Goal: Task Accomplishment & Management: Complete application form

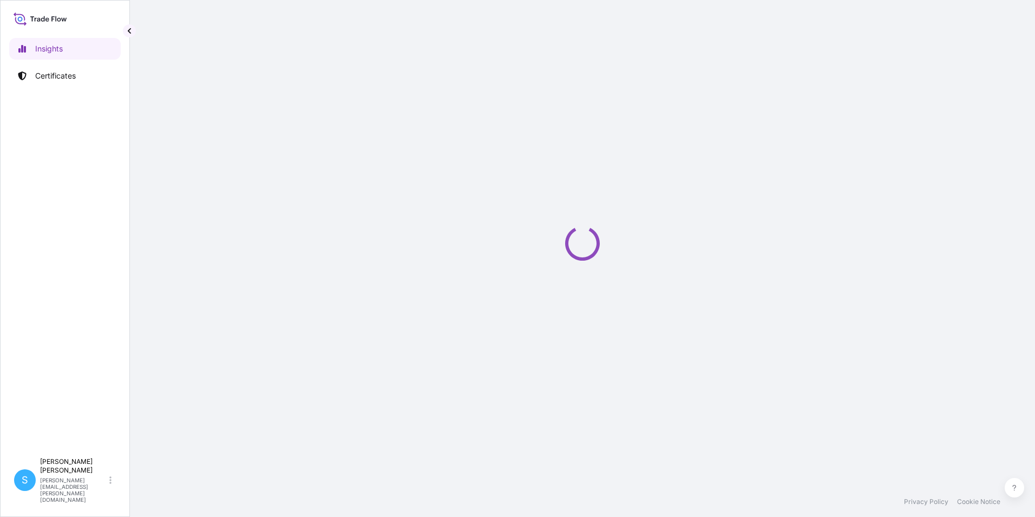
select select "2025"
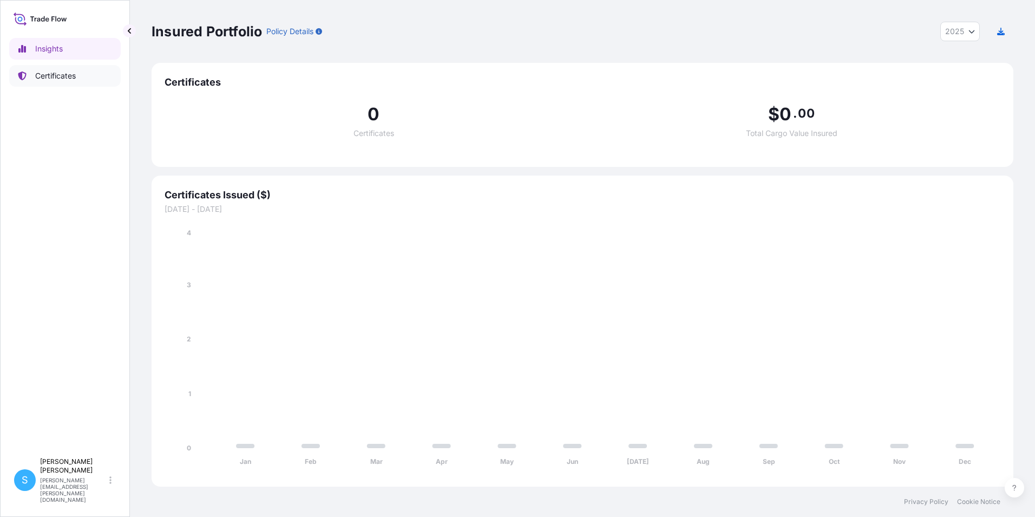
click at [73, 80] on p "Certificates" at bounding box center [55, 75] width 41 height 11
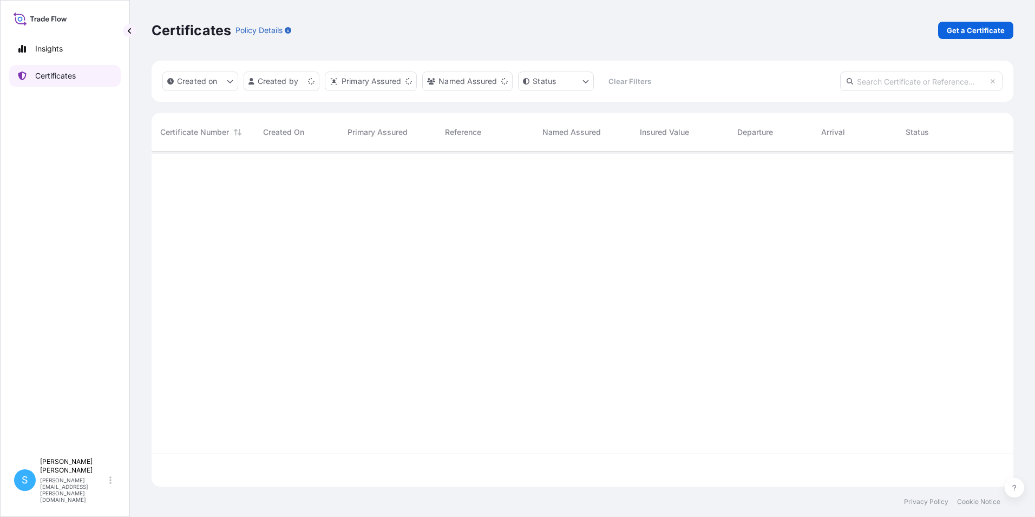
scroll to position [332, 854]
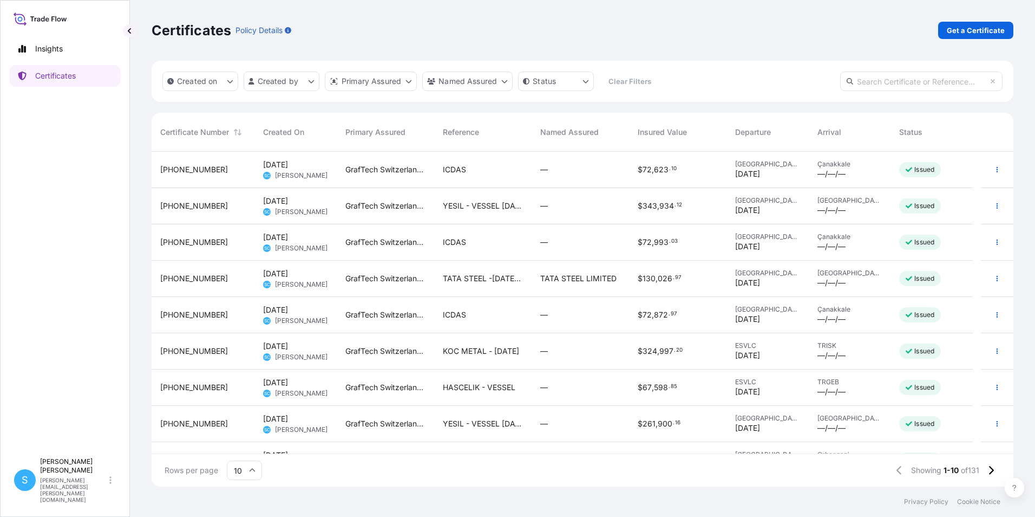
click at [518, 174] on div "ICDAS" at bounding box center [483, 169] width 80 height 11
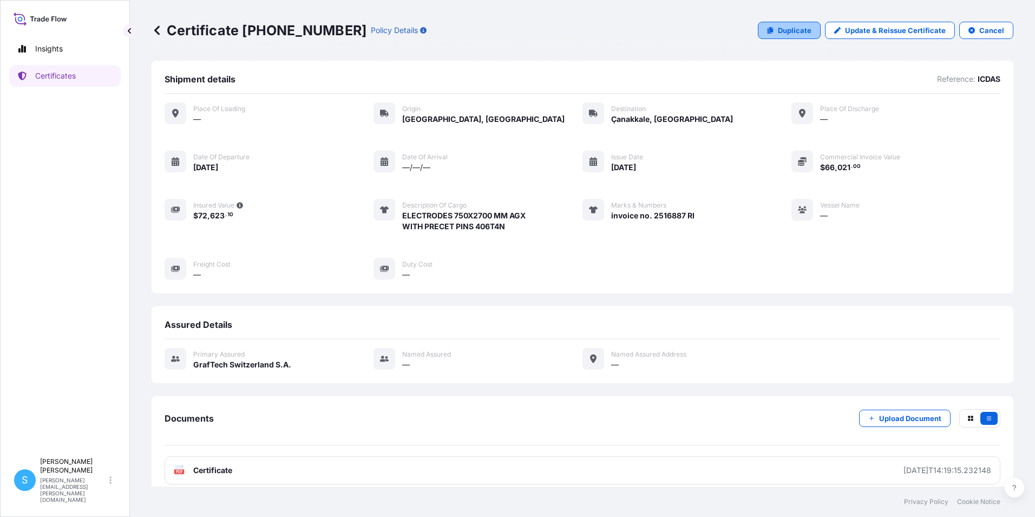
click at [788, 36] on link "Duplicate" at bounding box center [789, 30] width 63 height 17
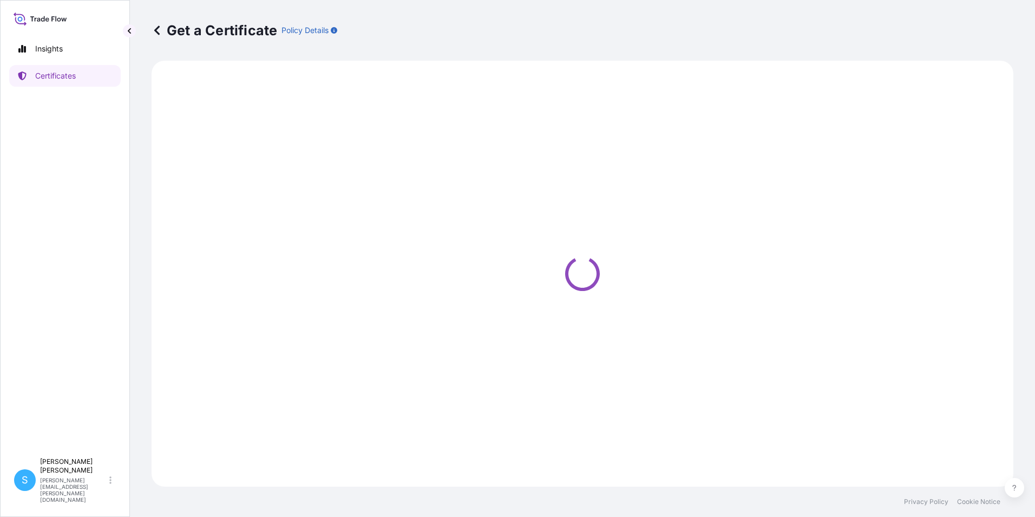
select select "Road"
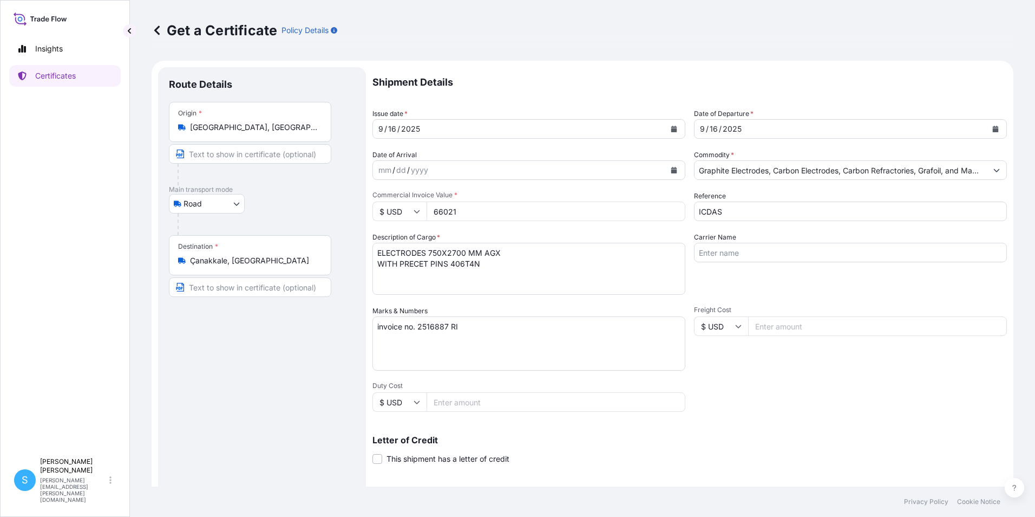
select select "31801"
click at [672, 128] on icon "Calendar" at bounding box center [674, 129] width 6 height 6
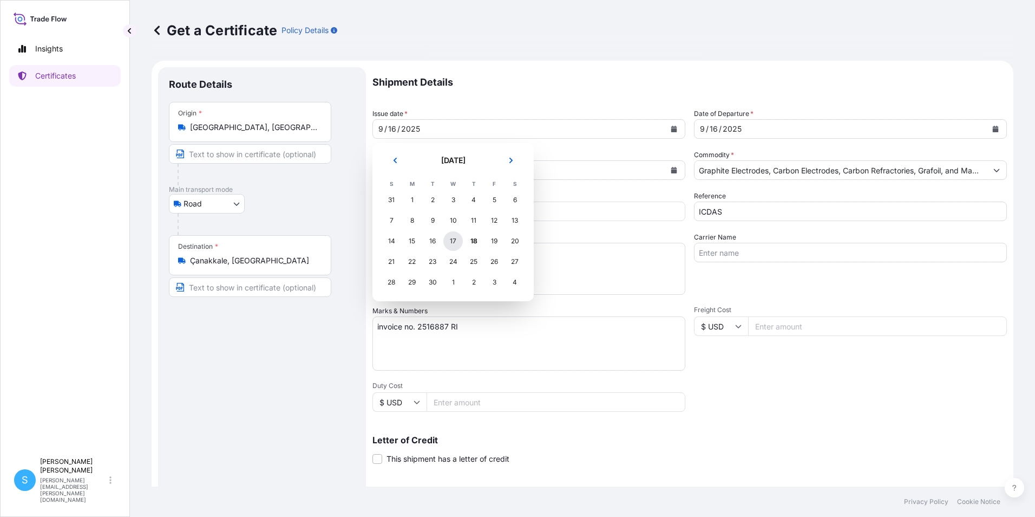
click at [453, 247] on div "17" at bounding box center [452, 240] width 19 height 19
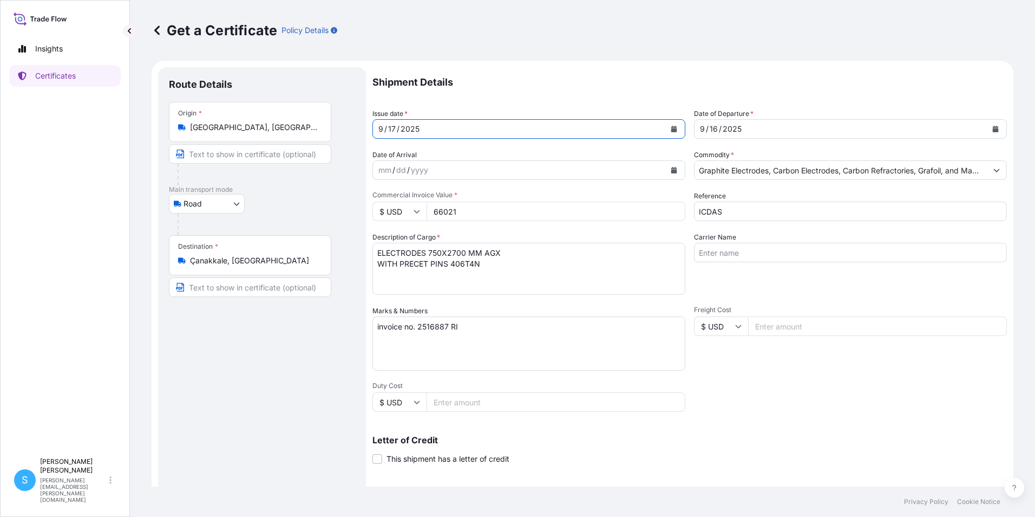
click at [774, 129] on div "9 / 16 / 2025" at bounding box center [841, 128] width 292 height 19
click at [992, 127] on button "Calendar" at bounding box center [995, 128] width 17 height 17
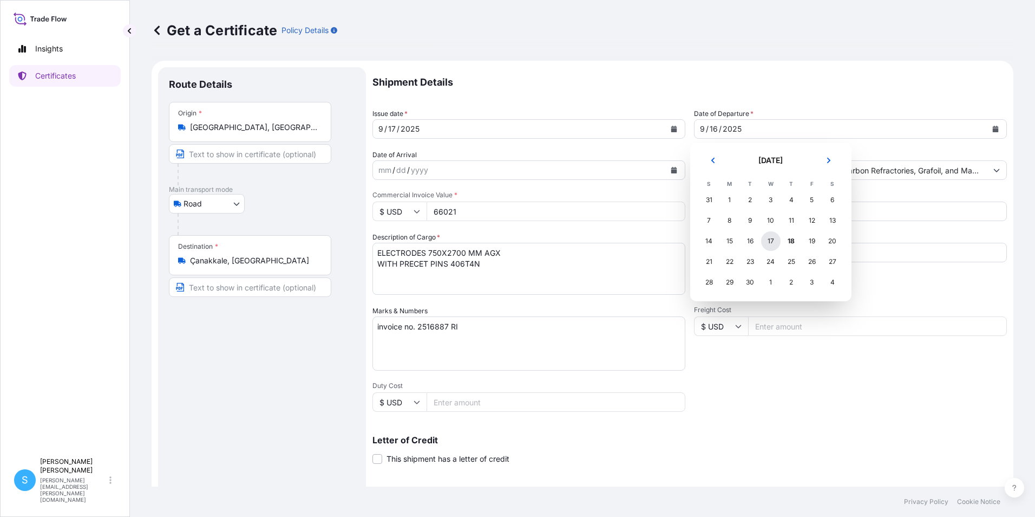
click at [766, 242] on div "17" at bounding box center [770, 240] width 19 height 19
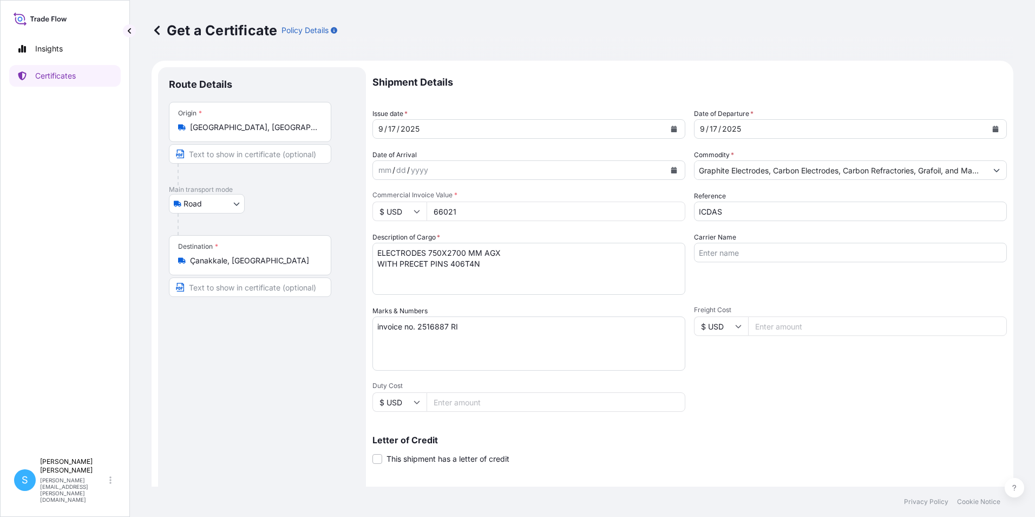
drag, startPoint x: 485, startPoint y: 215, endPoint x: 422, endPoint y: 207, distance: 63.8
click at [422, 207] on div "$ USD 66021" at bounding box center [528, 210] width 313 height 19
type input "65841.05"
click at [565, 271] on textarea "ELECTRODES 750X2700 MM AGX WITH PRECET PINS 406T4N" at bounding box center [528, 269] width 313 height 52
click at [449, 328] on textarea "invoice no. 2516887 RI" at bounding box center [528, 343] width 313 height 54
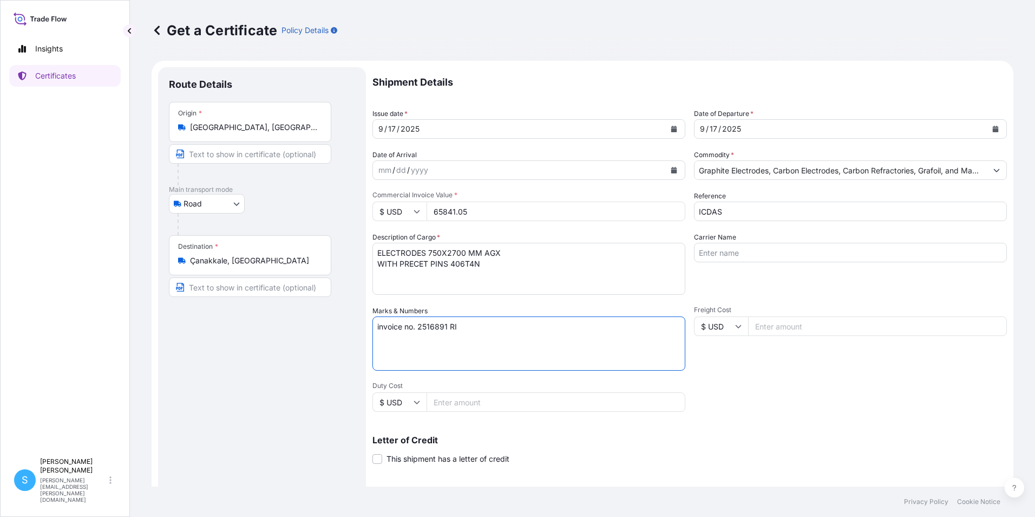
type textarea "invoice no. 2516891 RI"
drag, startPoint x: 602, startPoint y: 441, endPoint x: 631, endPoint y: 454, distance: 32.7
click at [603, 442] on p "Letter of Credit" at bounding box center [689, 439] width 635 height 9
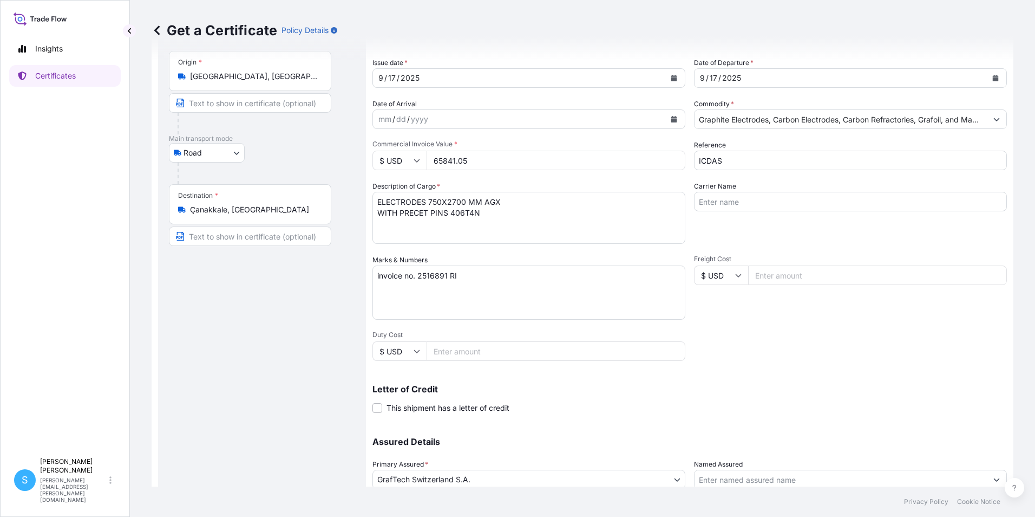
scroll to position [134, 0]
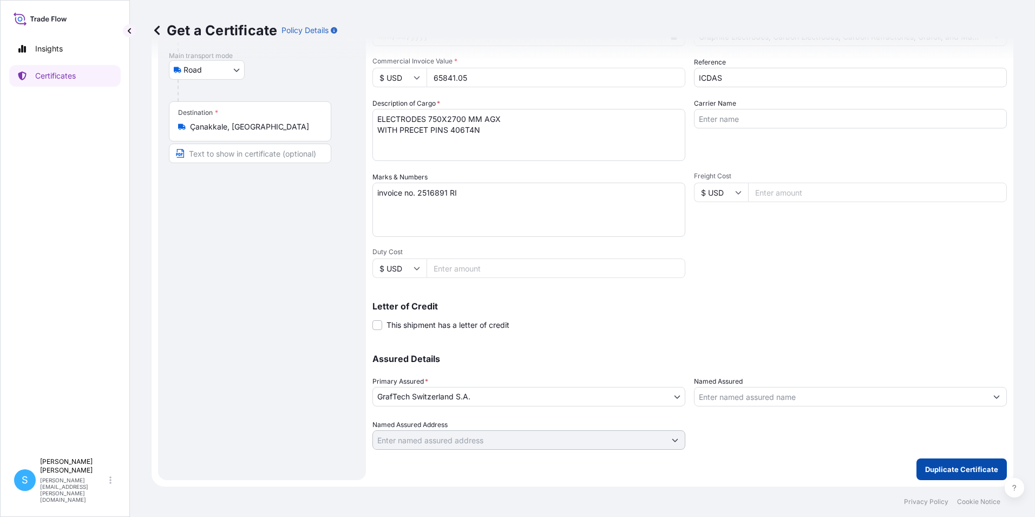
click at [955, 467] on p "Duplicate Certificate" at bounding box center [961, 468] width 73 height 11
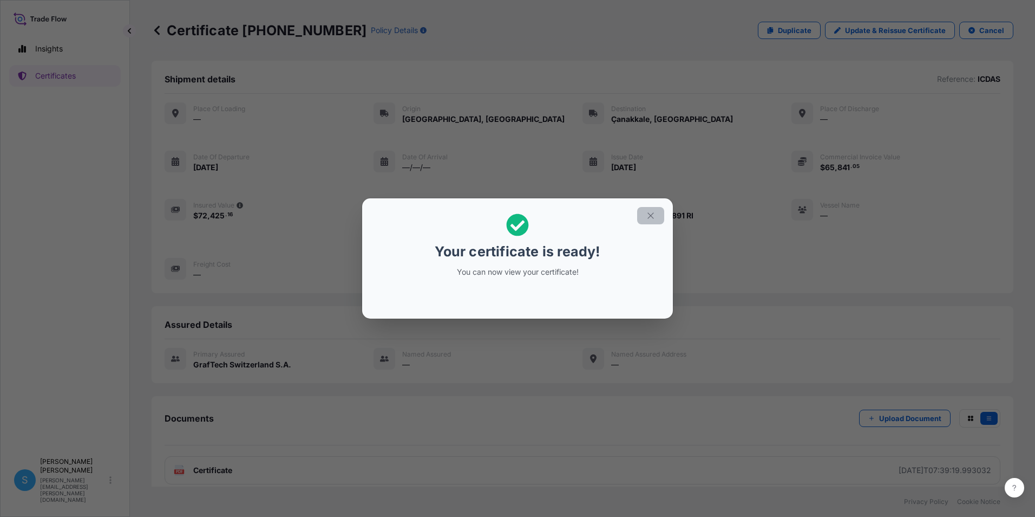
click at [659, 214] on button "button" at bounding box center [650, 215] width 27 height 17
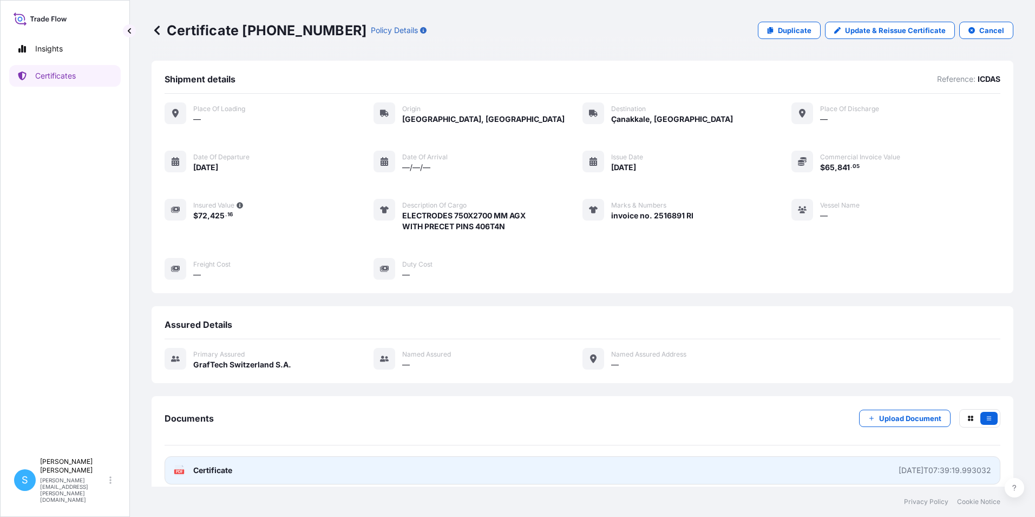
click at [218, 474] on span "Certificate" at bounding box center [212, 470] width 39 height 11
